Goal: Check status: Check status

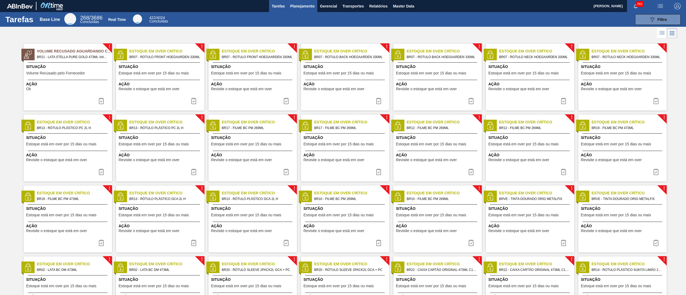
click at [305, 3] on span "Planejamento" at bounding box center [302, 6] width 24 height 6
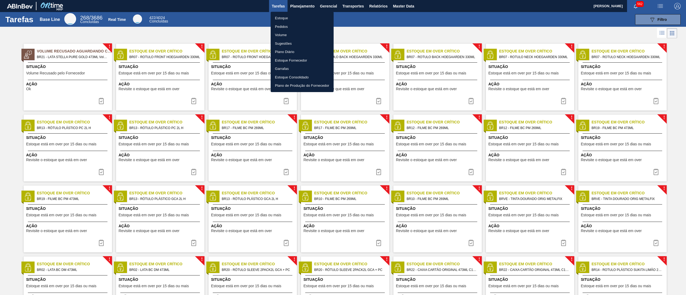
click at [309, 13] on ul "Estoque Pedidos Volume Sugestões Plano Diário Estoque Fornecedor Garrafas Estoq…" at bounding box center [302, 52] width 63 height 80
click at [296, 18] on li "Estoque" at bounding box center [302, 18] width 63 height 9
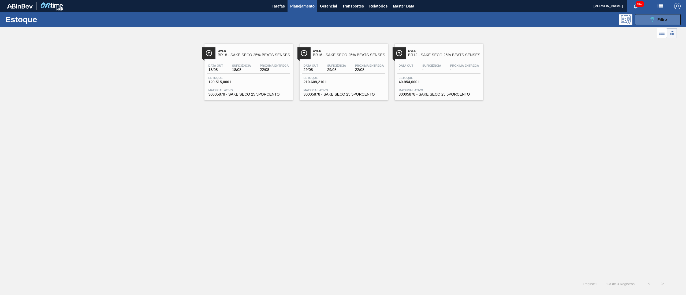
click at [669, 18] on button "089F7B8B-B2A5-4AFE-B5C0-19BA573D28AC Filtro" at bounding box center [658, 19] width 46 height 11
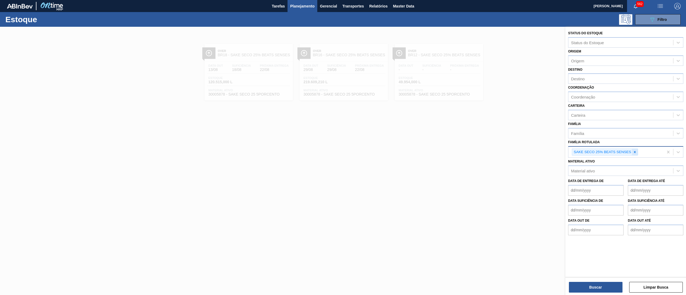
click at [633, 151] on icon at bounding box center [635, 152] width 4 height 4
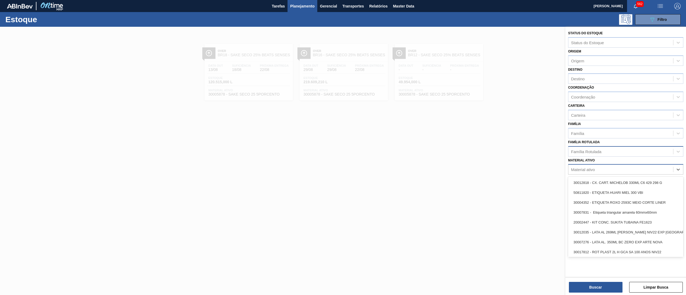
click at [626, 166] on div "Material ativo" at bounding box center [620, 170] width 105 height 8
paste ativo "30029045"
type ativo "30029045"
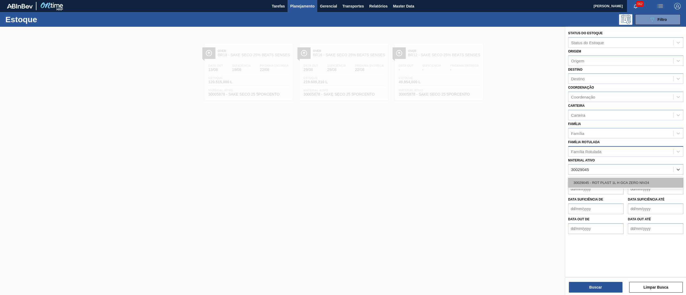
click at [623, 178] on div "30029045 - ROT PLAST 1L H GCA ZERO NIV24" at bounding box center [625, 183] width 115 height 10
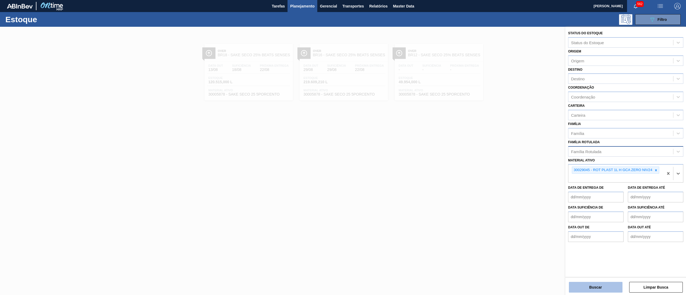
click at [594, 291] on button "Buscar" at bounding box center [596, 287] width 54 height 11
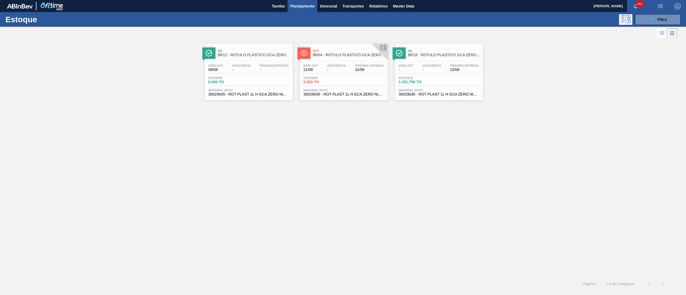
click at [335, 96] on span "30029045 - ROT PLAST 1L H GCA ZERO NIV24" at bounding box center [344, 94] width 80 height 4
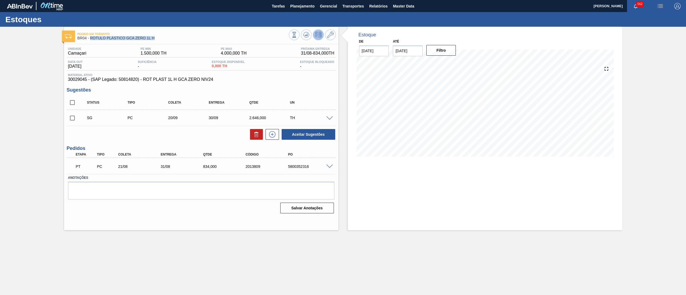
drag, startPoint x: 160, startPoint y: 39, endPoint x: 91, endPoint y: 40, distance: 69.2
click at [91, 40] on div "Pedido [PERSON_NAME] BR04 - RÓTULO PLÁSTICO GCA ZERO 1L H" at bounding box center [182, 36] width 211 height 12
copy span "RÓTULO PLÁSTICO GCA ZERO 1L H"
